Goal: Navigation & Orientation: Locate item on page

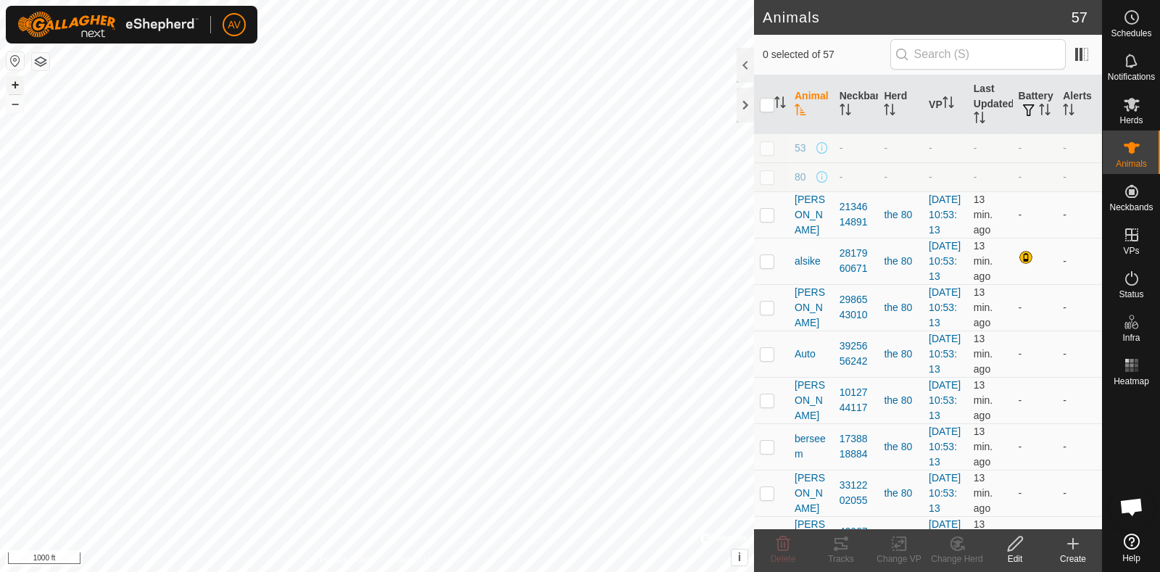
click at [14, 84] on button "+" at bounding box center [15, 84] width 17 height 17
click at [14, 78] on button "+" at bounding box center [15, 84] width 17 height 17
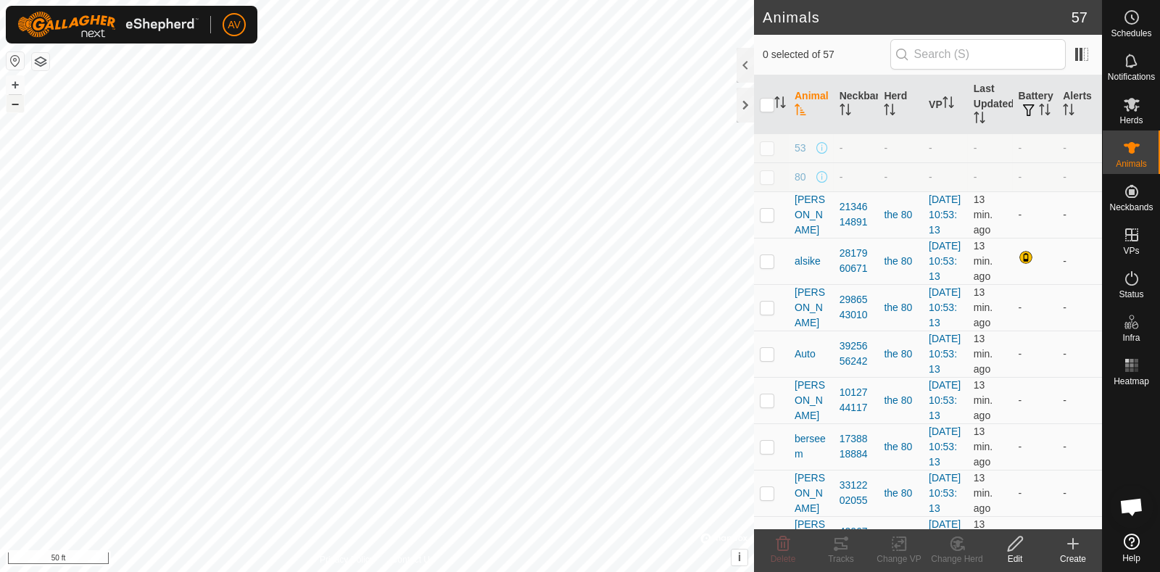
click at [17, 99] on button "–" at bounding box center [15, 103] width 17 height 17
